Goal: Task Accomplishment & Management: Complete application form

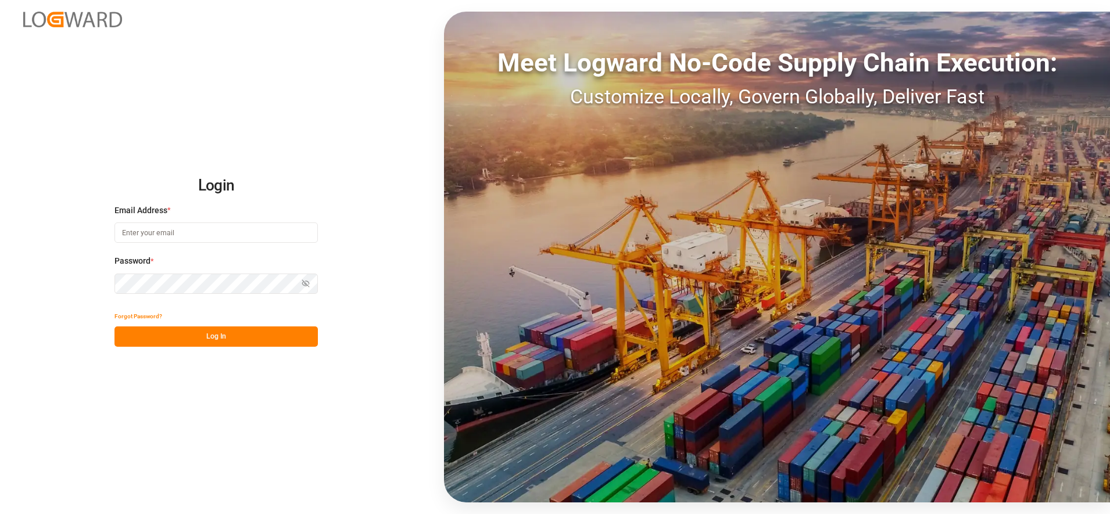
click at [197, 239] on input at bounding box center [215, 233] width 203 height 20
click at [255, 233] on input "[PERSON_NAME][EMAIL_ADDRESS][PERSON_NAME]" at bounding box center [215, 233] width 203 height 20
type input "[PERSON_NAME][EMAIL_ADDRESS][PERSON_NAME][DOMAIN_NAME]"
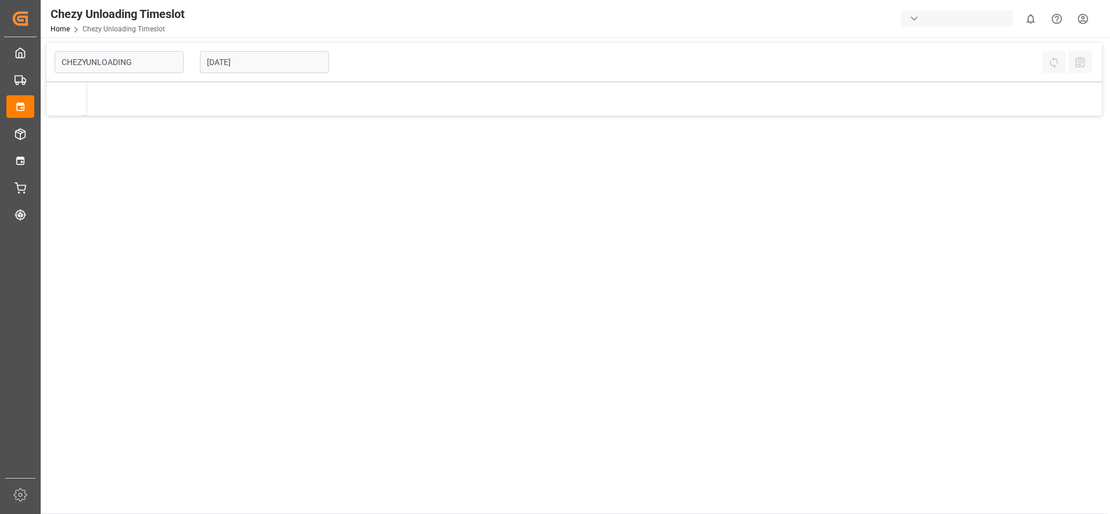
type input "Chezy Unloading"
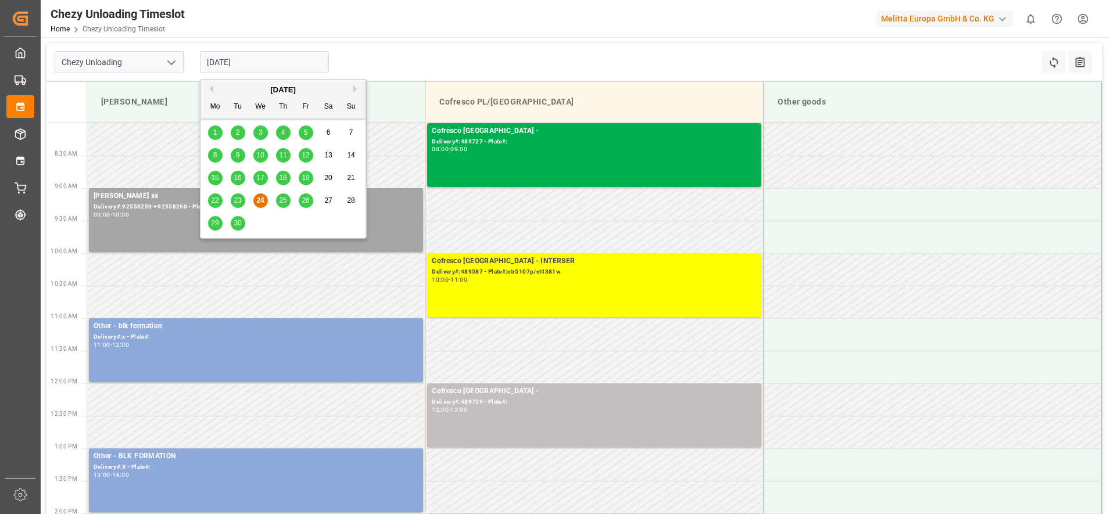
click at [262, 62] on input "[DATE]" at bounding box center [264, 62] width 129 height 22
click at [278, 200] on div "25" at bounding box center [283, 201] width 15 height 14
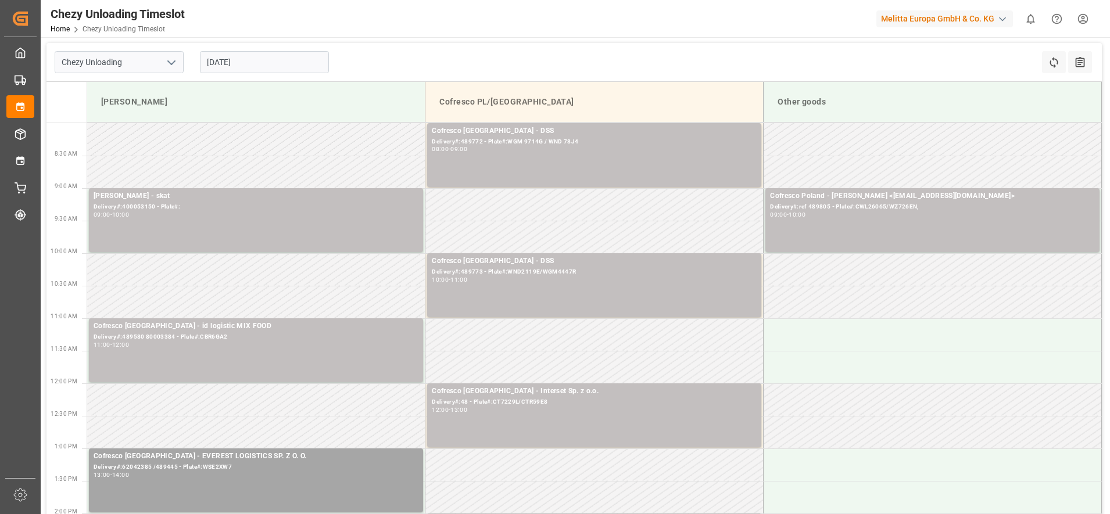
click at [246, 63] on input "[DATE]" at bounding box center [264, 62] width 129 height 22
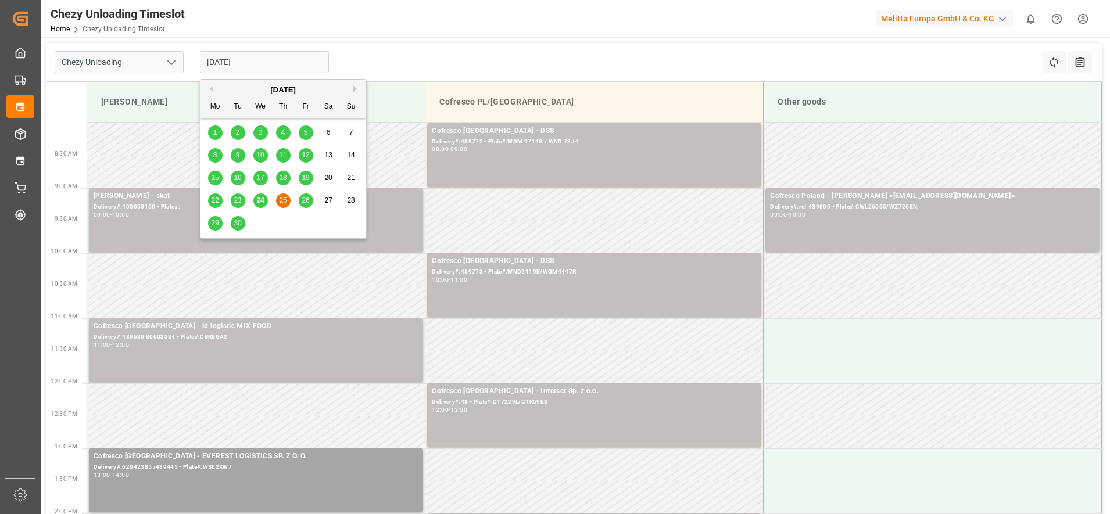
click at [306, 204] on span "26" at bounding box center [306, 200] width 8 height 8
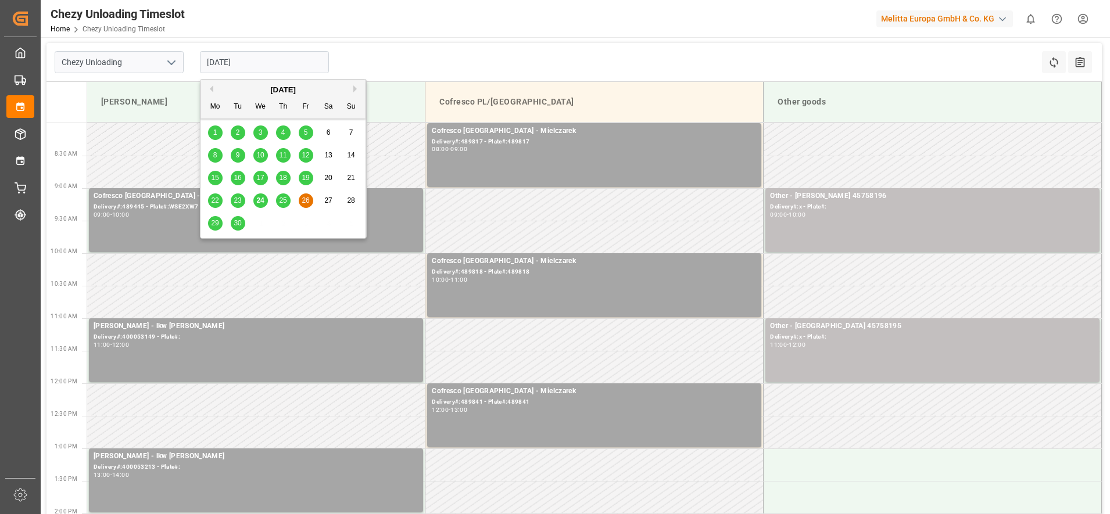
click at [252, 62] on input "[DATE]" at bounding box center [264, 62] width 129 height 22
click at [209, 224] on div "29" at bounding box center [215, 224] width 15 height 14
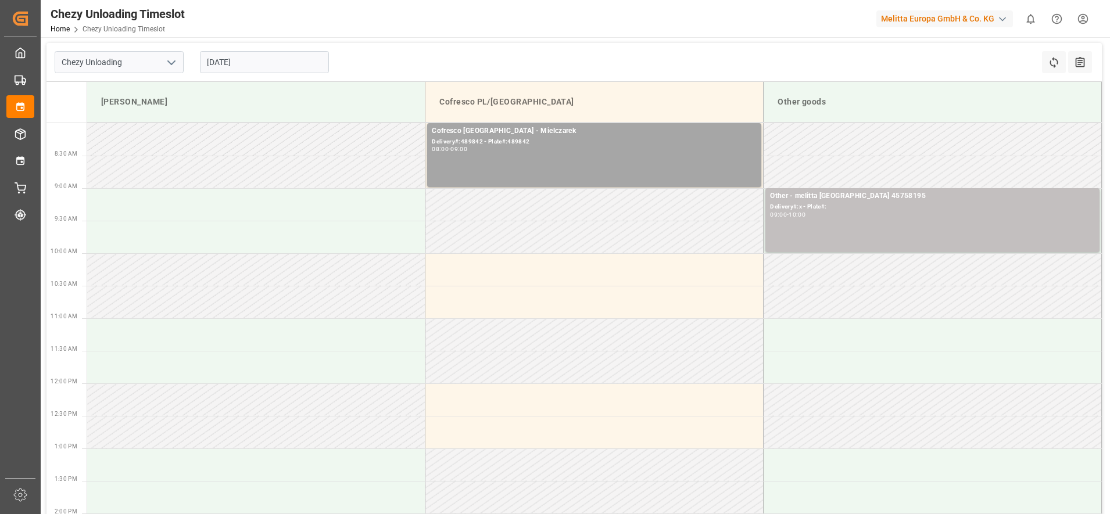
click at [255, 63] on input "[DATE]" at bounding box center [264, 62] width 129 height 22
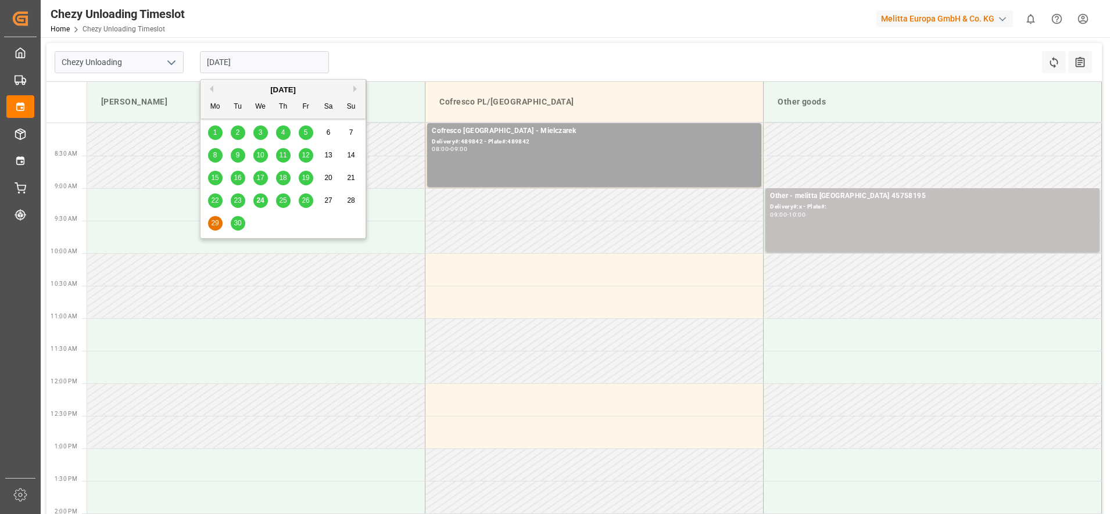
click at [242, 224] on div "30" at bounding box center [238, 224] width 15 height 14
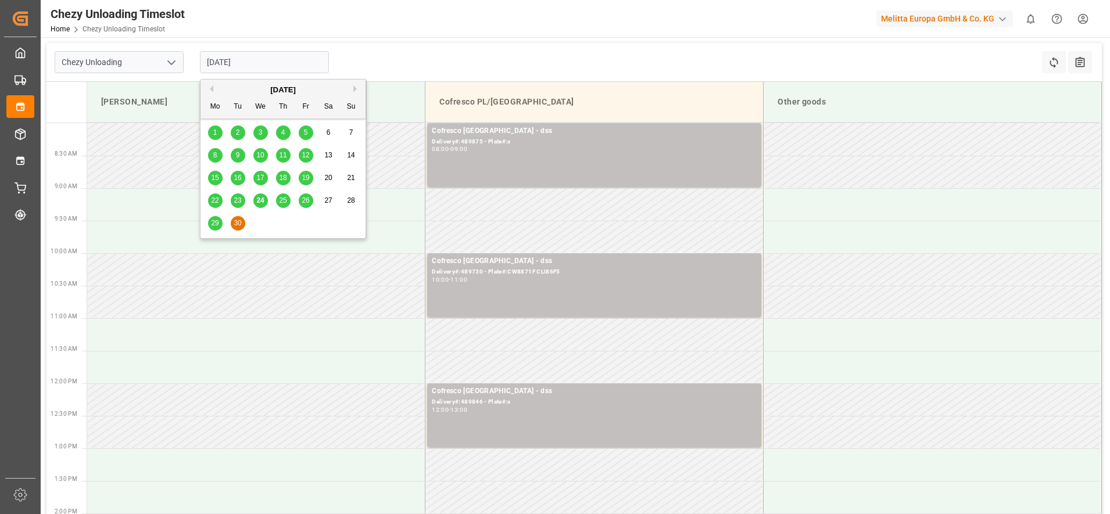
click at [250, 59] on input "[DATE]" at bounding box center [264, 62] width 129 height 22
click at [355, 89] on button "Next Month" at bounding box center [356, 88] width 7 height 7
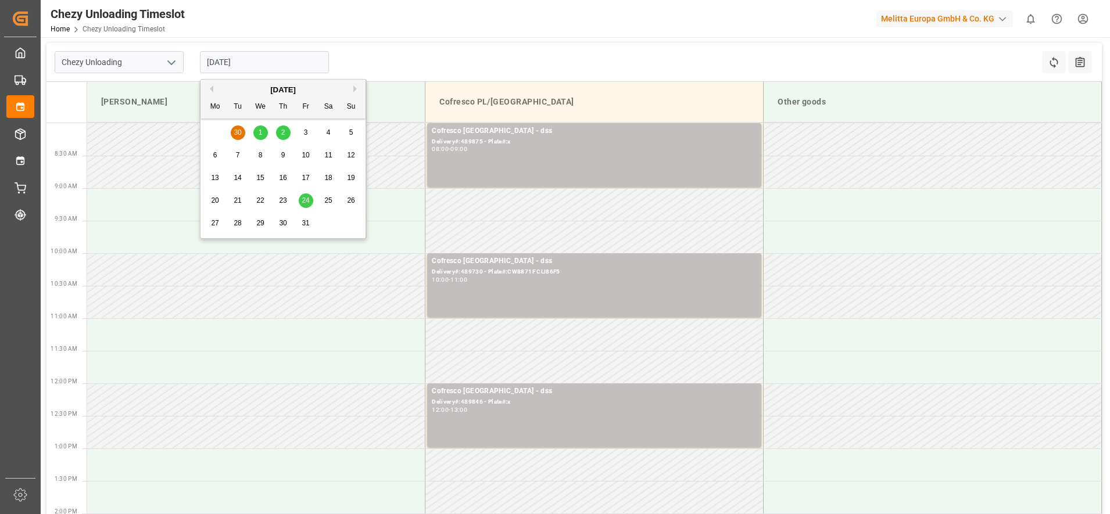
click at [264, 133] on div "1" at bounding box center [260, 133] width 15 height 14
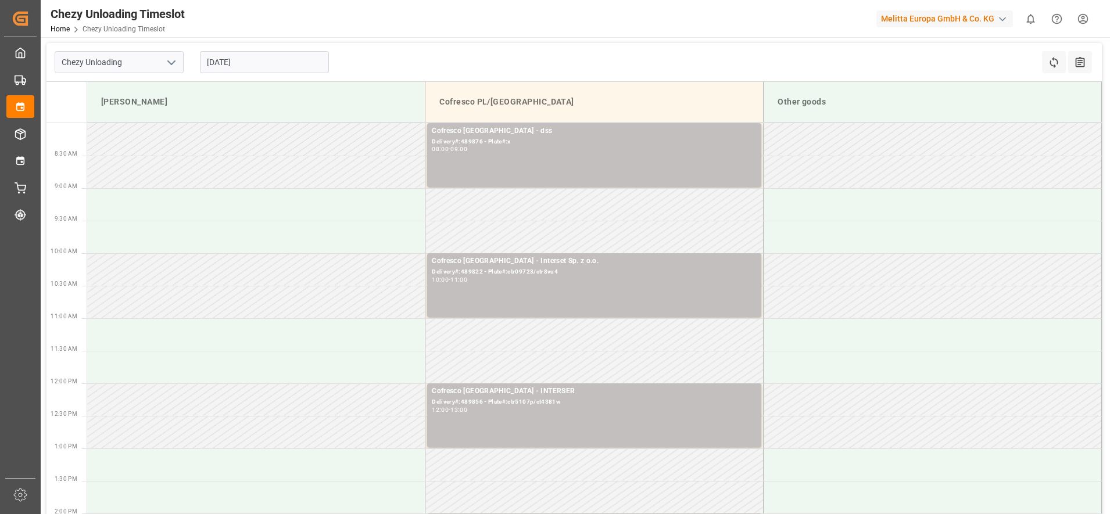
click at [254, 66] on input "[DATE]" at bounding box center [264, 62] width 129 height 22
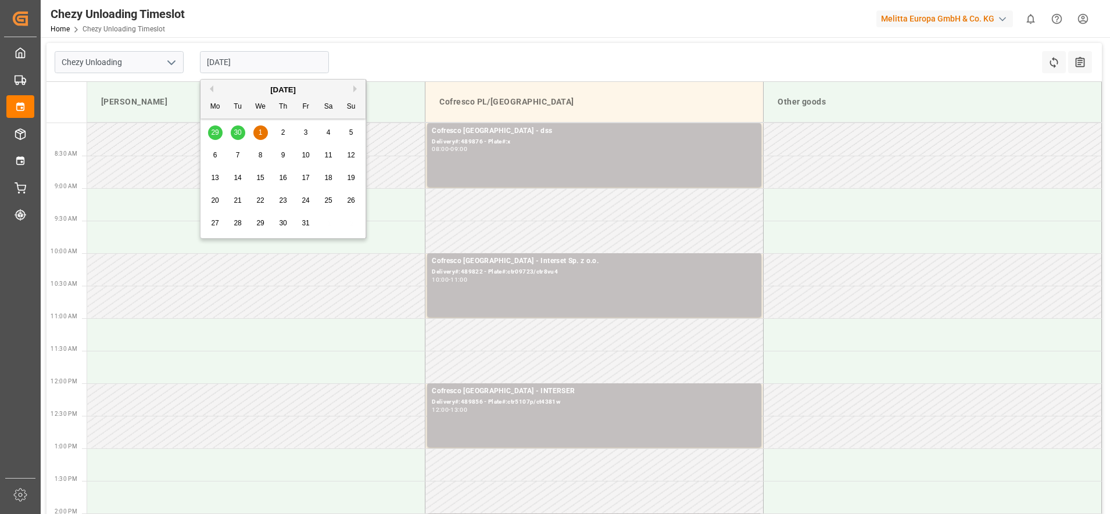
click at [281, 133] on span "2" at bounding box center [283, 132] width 4 height 8
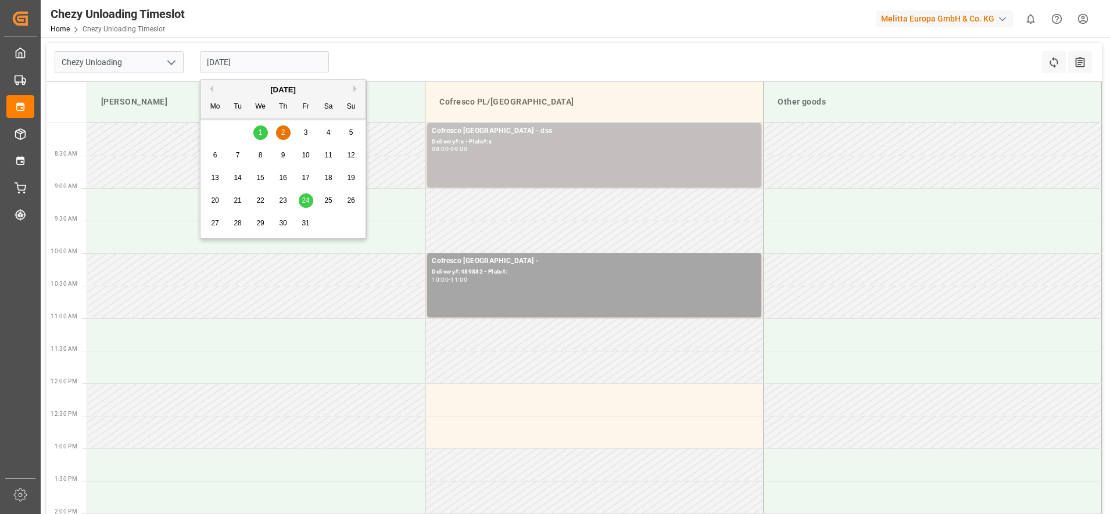
click at [268, 69] on input "[DATE]" at bounding box center [264, 62] width 129 height 22
click at [304, 132] on span "3" at bounding box center [306, 132] width 4 height 8
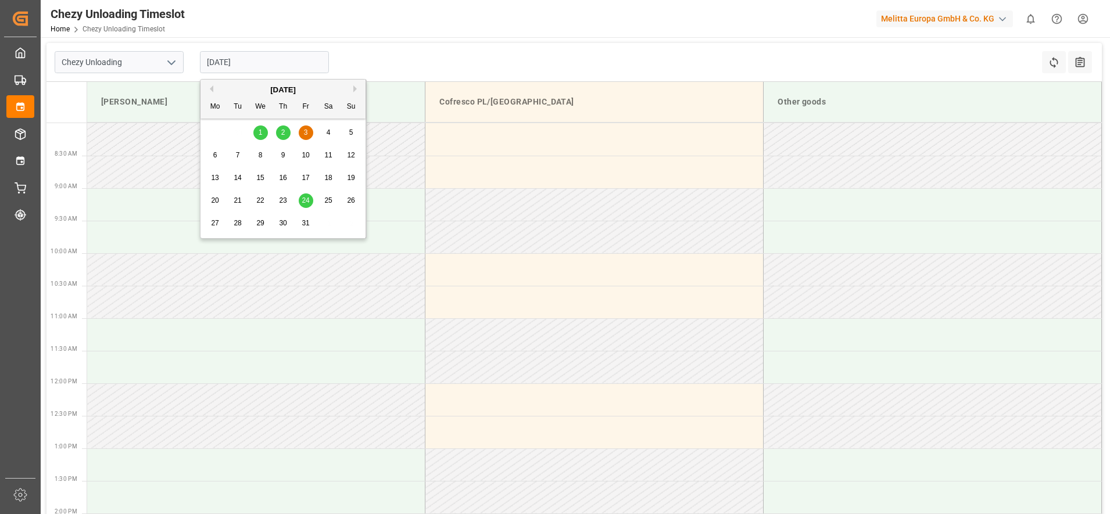
click at [261, 67] on input "[DATE]" at bounding box center [264, 62] width 129 height 22
click at [218, 89] on div "[DATE]" at bounding box center [282, 90] width 165 height 12
click at [212, 86] on button "Previous Month" at bounding box center [209, 88] width 7 height 7
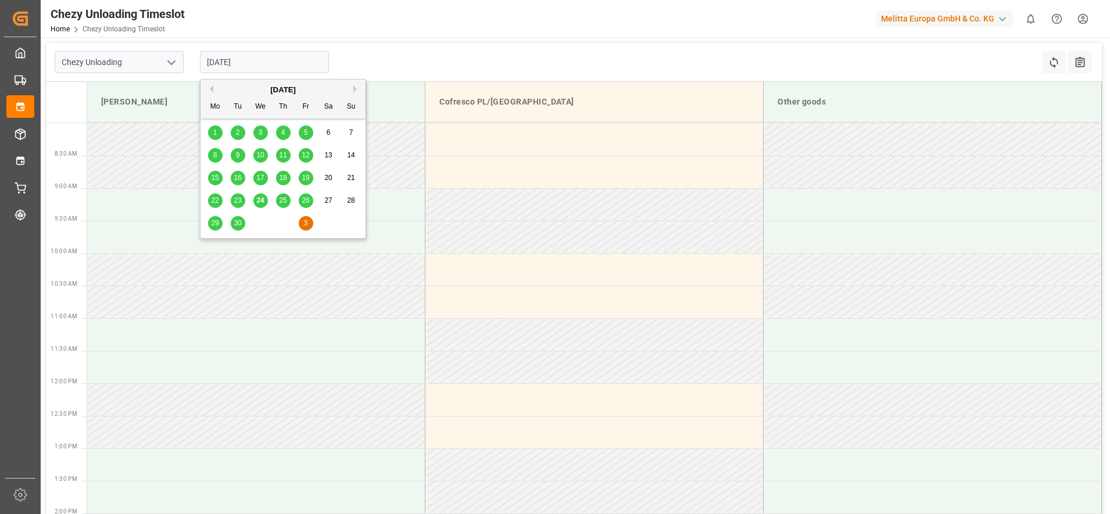
click at [261, 206] on div "24" at bounding box center [260, 201] width 15 height 14
type input "[DATE]"
